Goal: Task Accomplishment & Management: Manage account settings

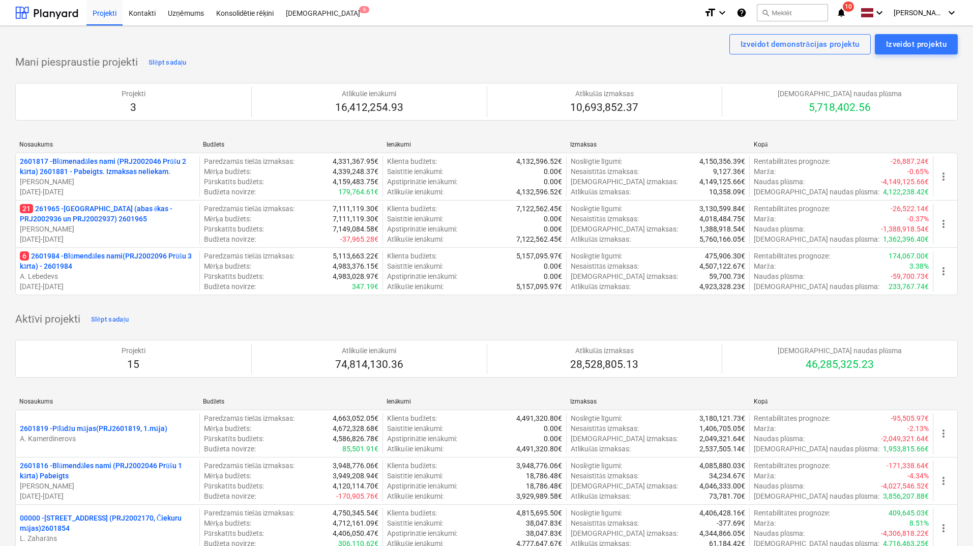
click at [421, 300] on div "Nosaukums [PERSON_NAME] Izmaksas Kopā 2601817 - Blūmenadāles nami (PRJ2002046 P…" at bounding box center [486, 220] width 943 height 175
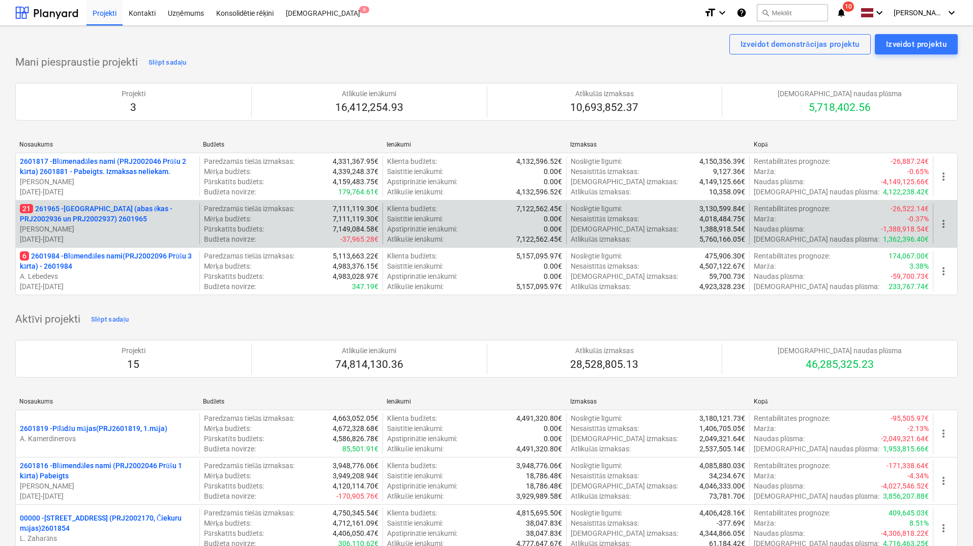
click at [107, 210] on p "21 261965 - [GEOGRAPHIC_DATA] (abas ēkas - PRJ2002936 un PRJ2002937) 2601965" at bounding box center [108, 214] width 176 height 20
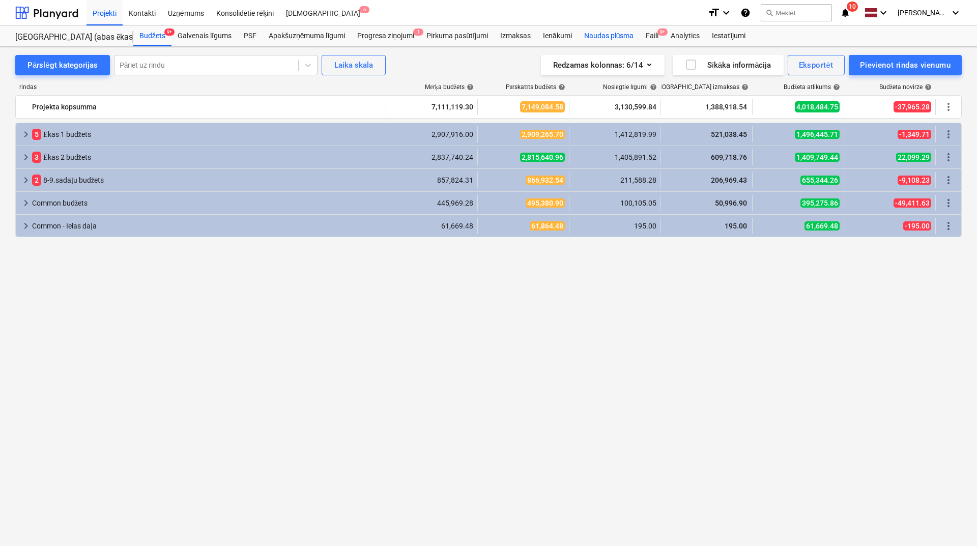
click at [620, 34] on div "Naudas plūsma" at bounding box center [609, 36] width 62 height 20
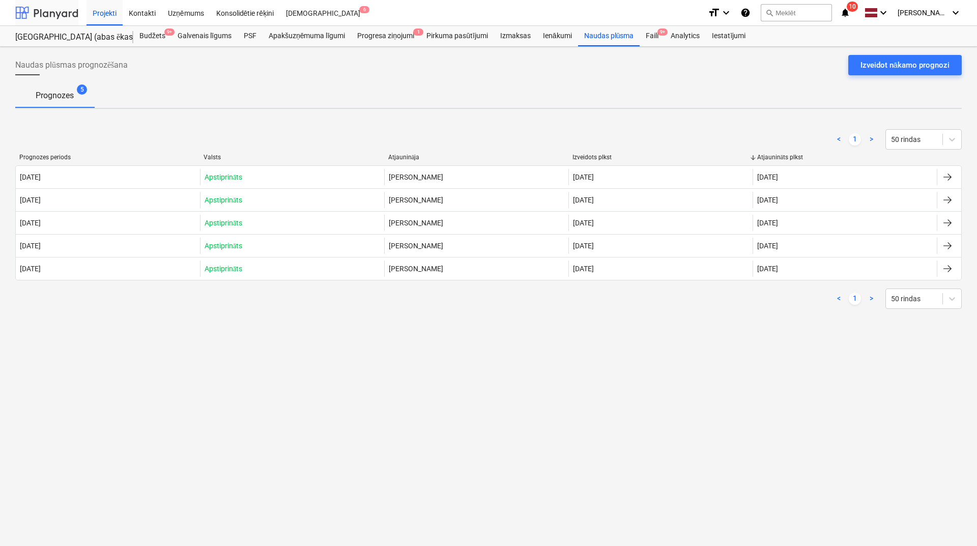
click at [66, 9] on div at bounding box center [46, 12] width 63 height 25
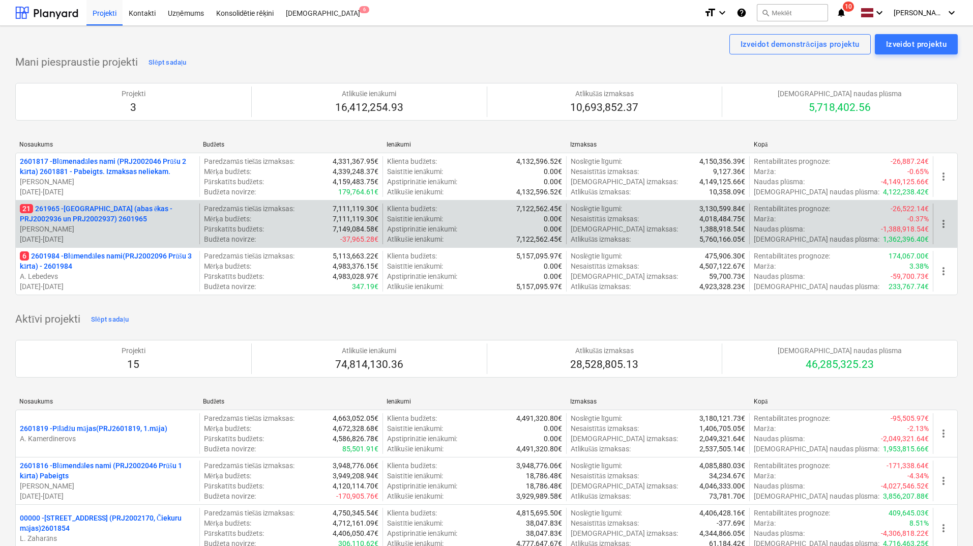
click at [116, 220] on p "21 261965 - [GEOGRAPHIC_DATA] (abas ēkas - PRJ2002936 un PRJ2002937) 2601965" at bounding box center [108, 214] width 176 height 20
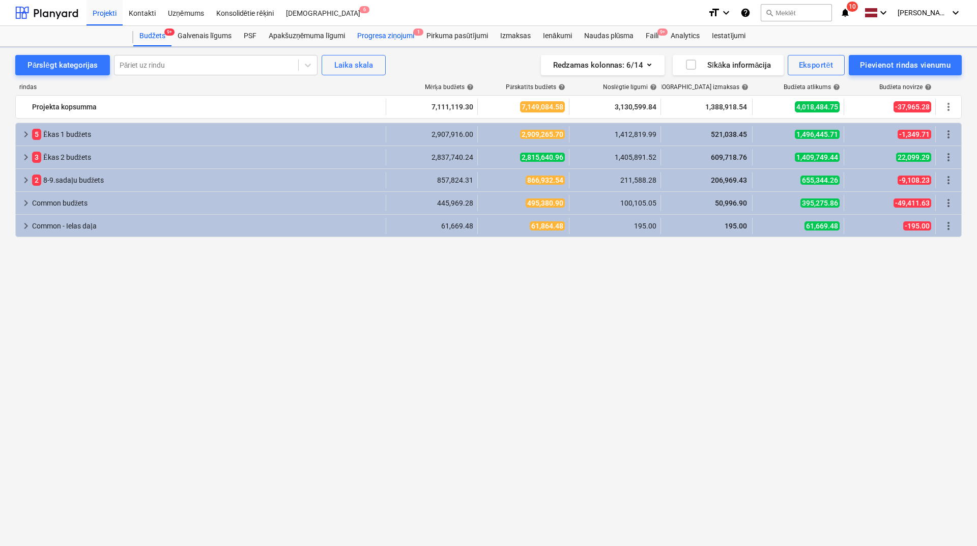
click at [397, 33] on div "Progresa ziņojumi 1" at bounding box center [385, 36] width 69 height 20
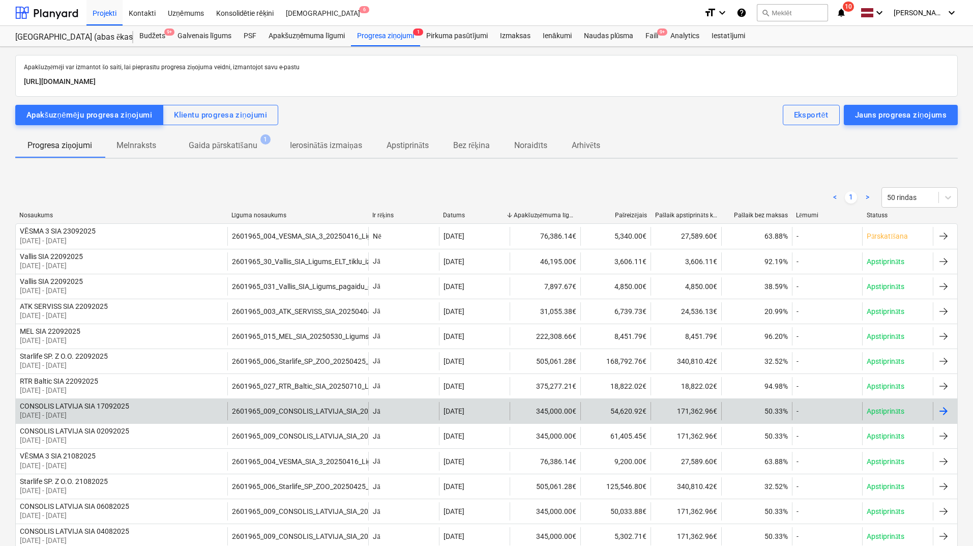
click at [276, 406] on div "2601965_009_CONSOLIS_LATVIJA_SIA_20250426_Ligums-Consolis_Bonava-Nicgales_17.ed…" at bounding box center [297, 411] width 141 height 18
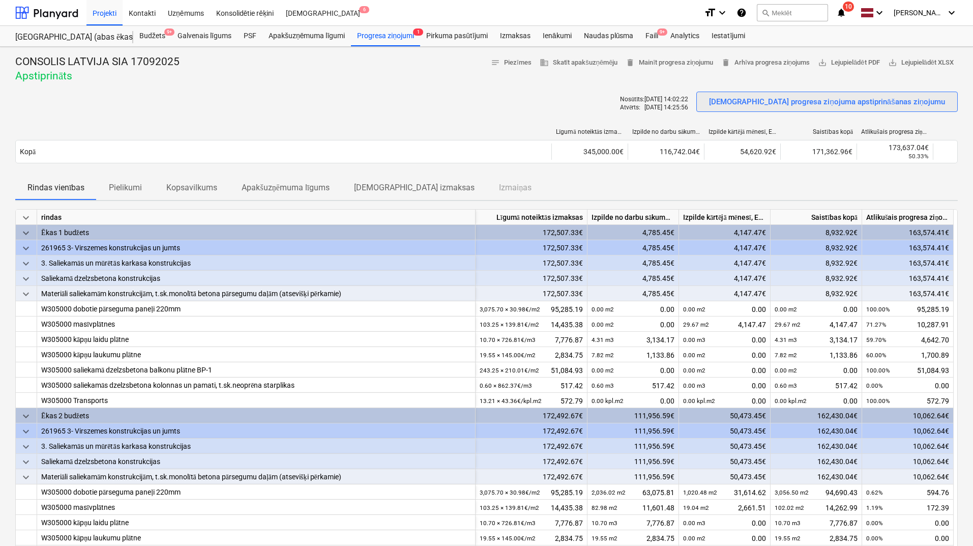
click at [811, 102] on div "[DEMOGRAPHIC_DATA] progresa ziņojuma apstiprināšanas ziņojumu" at bounding box center [827, 101] width 236 height 13
click at [539, 181] on div "Rindas vienības Pielikumi Kopsavilkums Apakšuzņēmuma līgums Saistītās izmaksas …" at bounding box center [486, 188] width 943 height 24
click at [59, 16] on div at bounding box center [46, 12] width 63 height 25
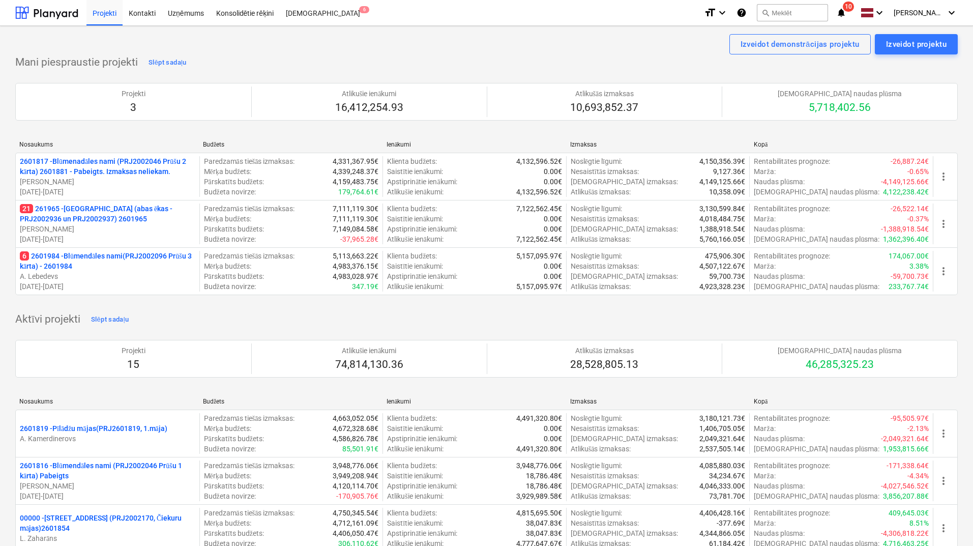
click at [844, 14] on icon "notifications" at bounding box center [842, 13] width 10 height 12
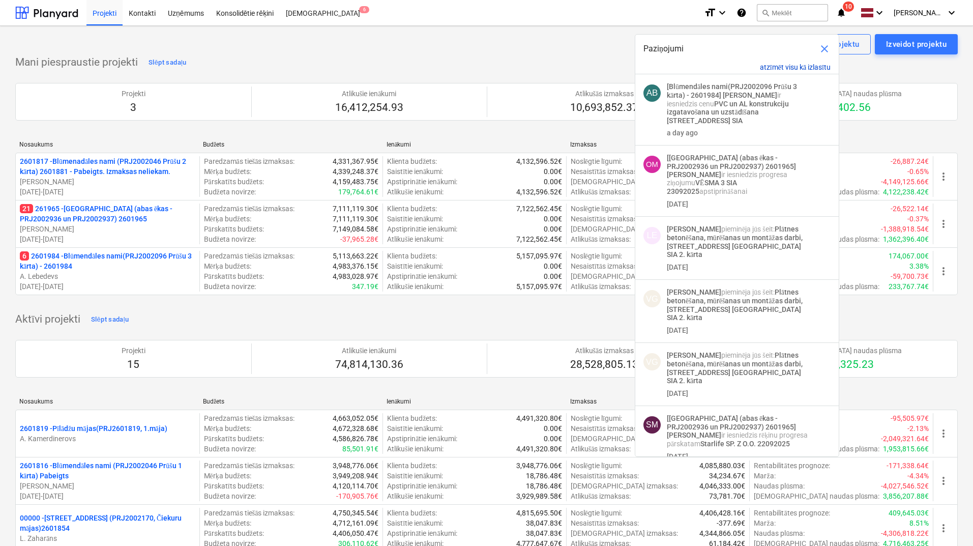
click at [793, 67] on button "atzīmēt visu kā izlasītu" at bounding box center [795, 67] width 71 height 9
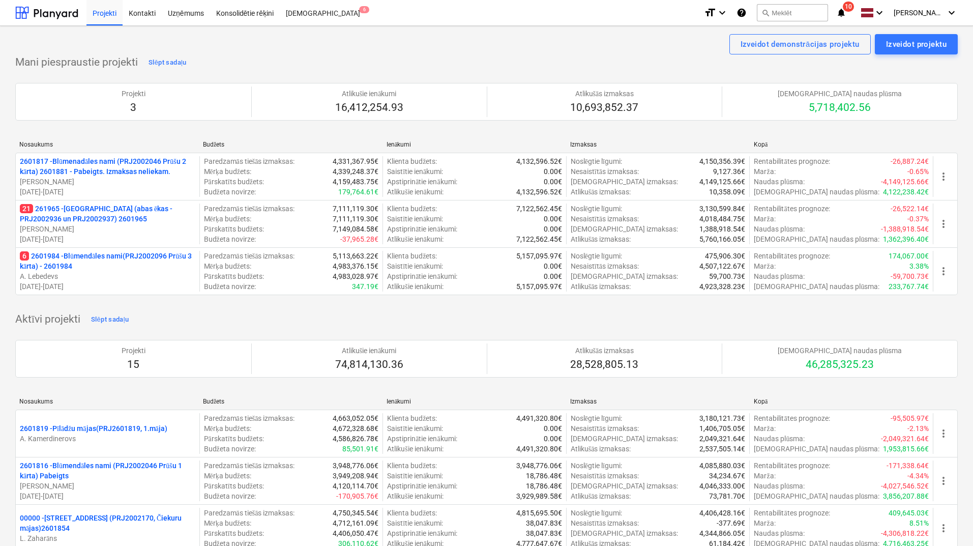
click at [582, 49] on div "Izveidot demonstrācijas projektu Izveidot projektu" at bounding box center [486, 44] width 943 height 20
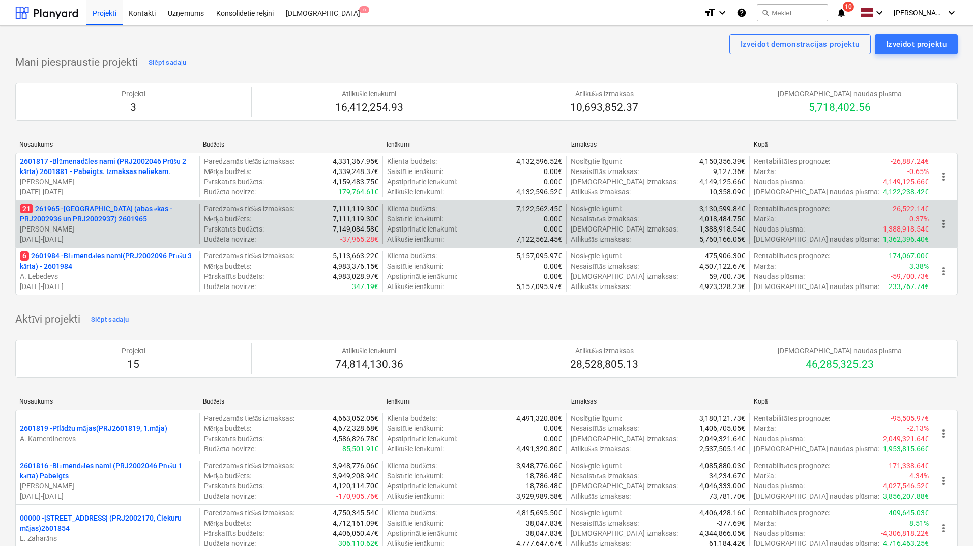
click at [82, 219] on p "21 261965 - [GEOGRAPHIC_DATA] (abas ēkas - PRJ2002936 un PRJ2002937) 2601965" at bounding box center [108, 214] width 176 height 20
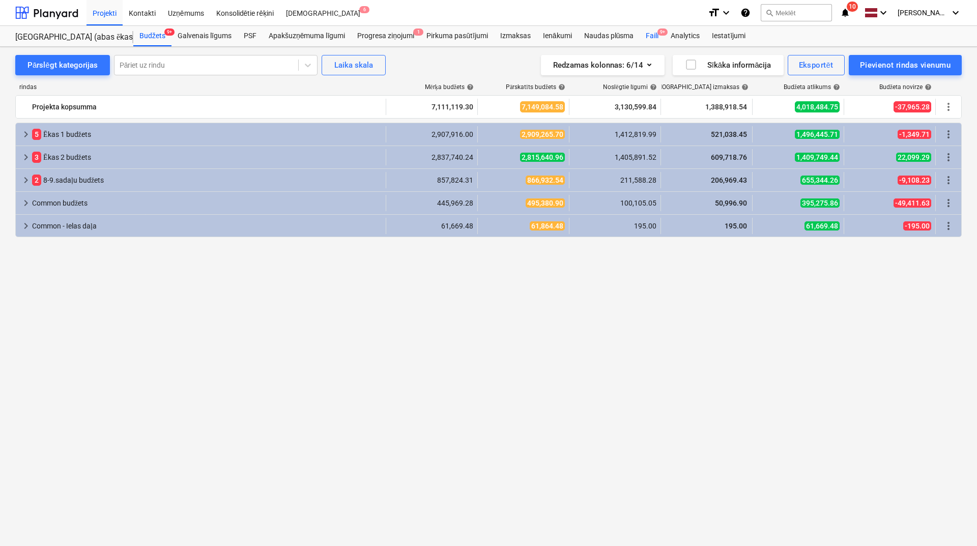
click at [656, 34] on div "Faili 9+" at bounding box center [652, 36] width 25 height 20
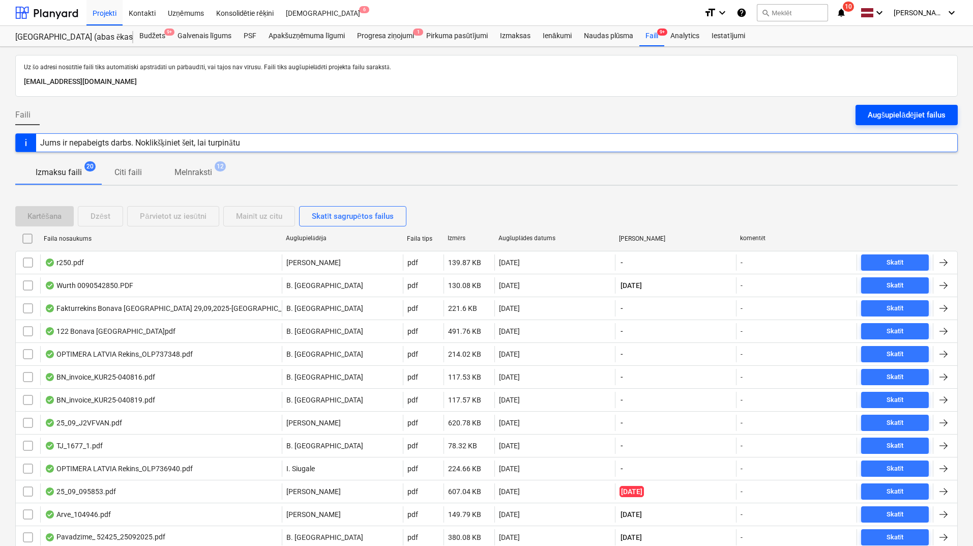
click at [895, 114] on div "Augšupielādējiet failus" at bounding box center [907, 114] width 78 height 13
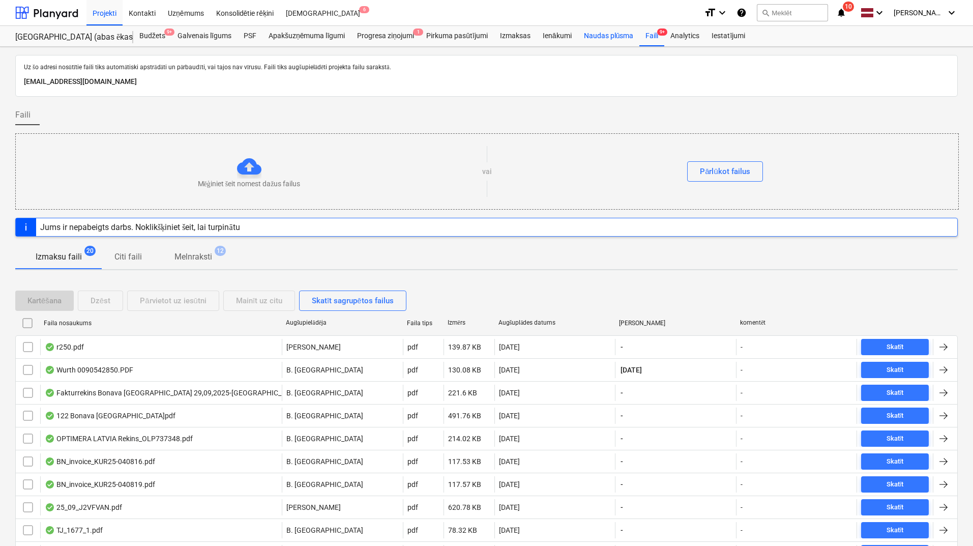
click at [617, 36] on div "Naudas plūsma" at bounding box center [609, 36] width 62 height 20
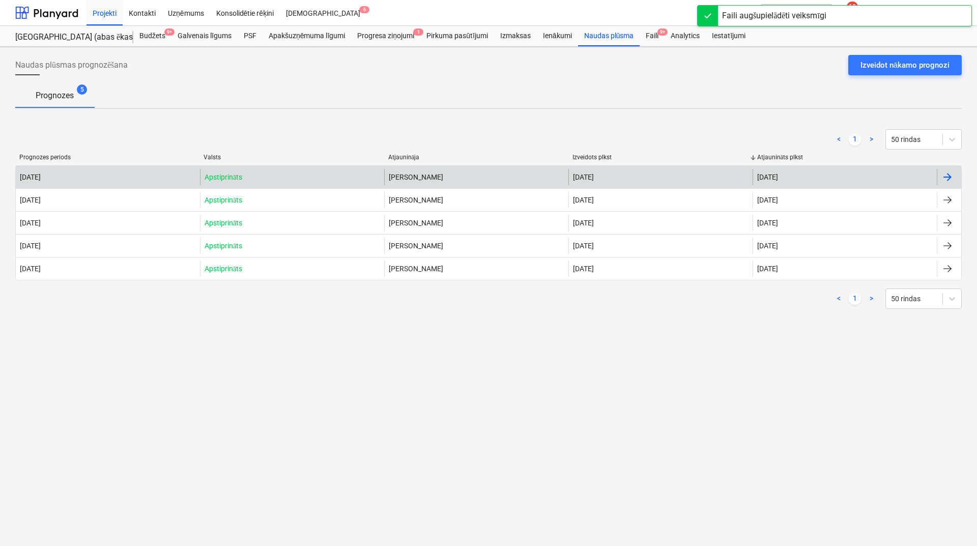
click at [567, 184] on div "[PERSON_NAME]" at bounding box center [476, 177] width 184 height 16
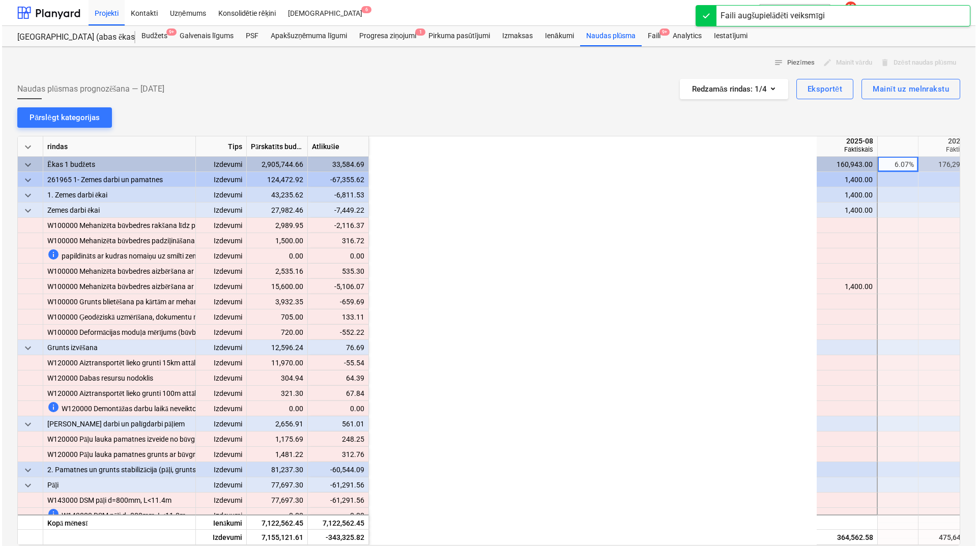
scroll to position [0, 509]
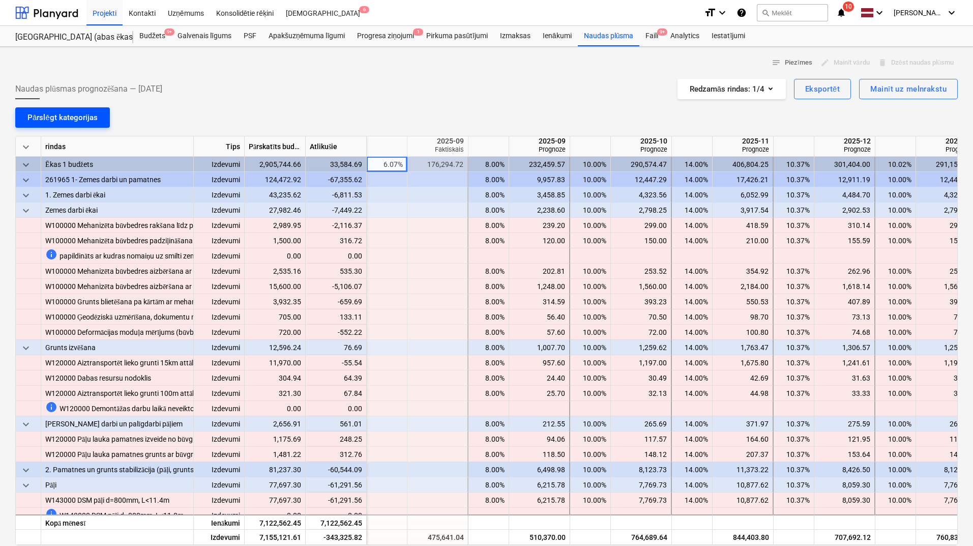
click at [71, 116] on div "Pārslēgt kategorijas" at bounding box center [62, 117] width 70 height 13
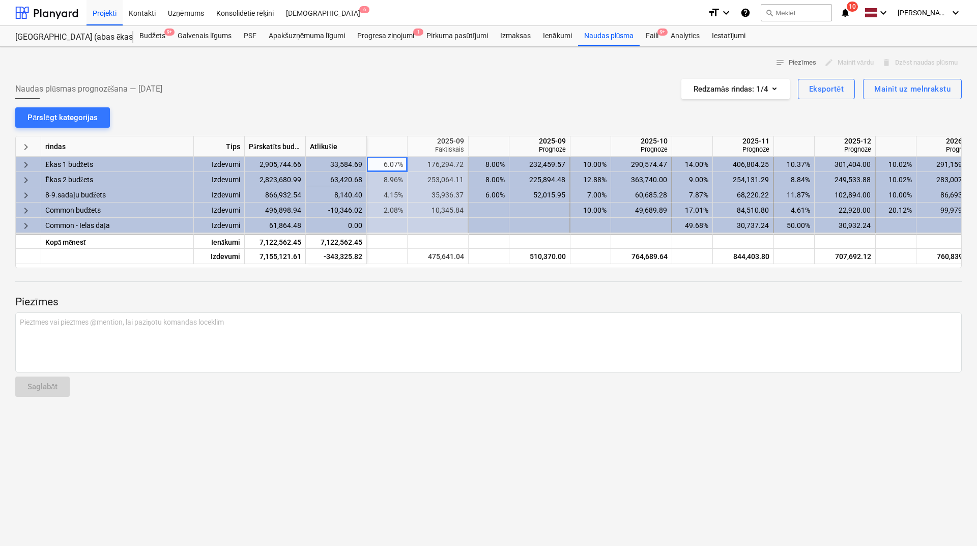
click at [431, 87] on div "Naudas plūsmas prognozēšana — [DATE] Redzamās rindas : 1/4 Eksportēt Mainīt uz …" at bounding box center [488, 89] width 947 height 20
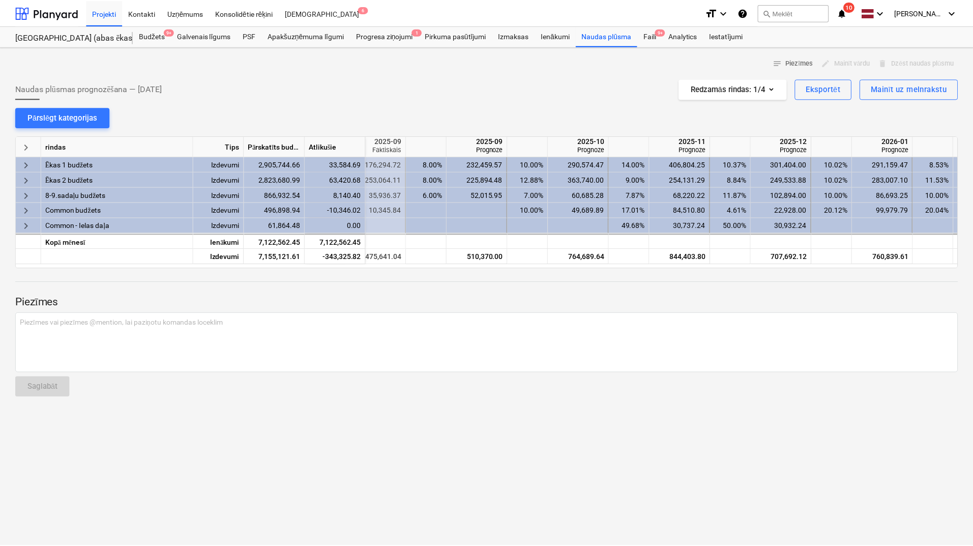
scroll to position [0, 568]
click at [61, 12] on div at bounding box center [46, 12] width 63 height 25
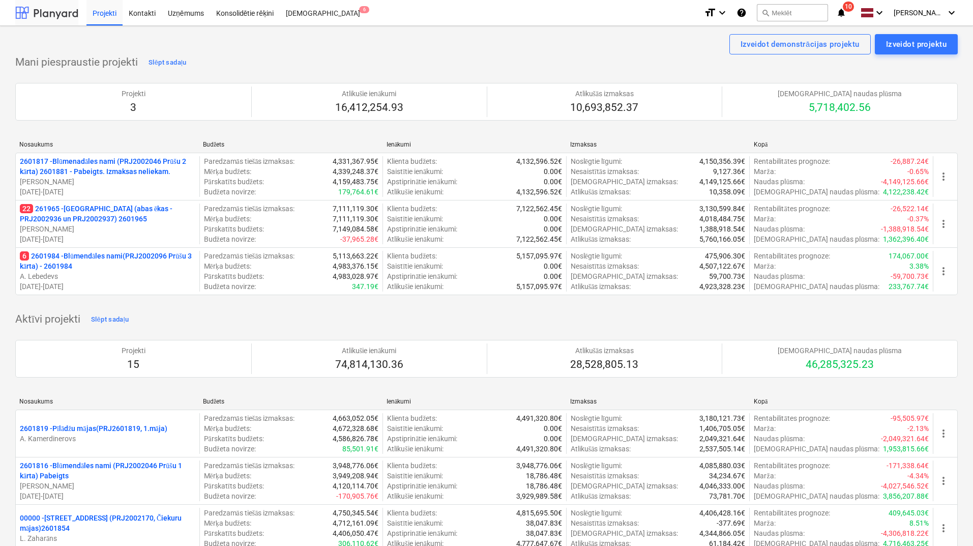
click at [43, 13] on div at bounding box center [46, 12] width 63 height 25
